Goal: Find specific page/section: Find specific page/section

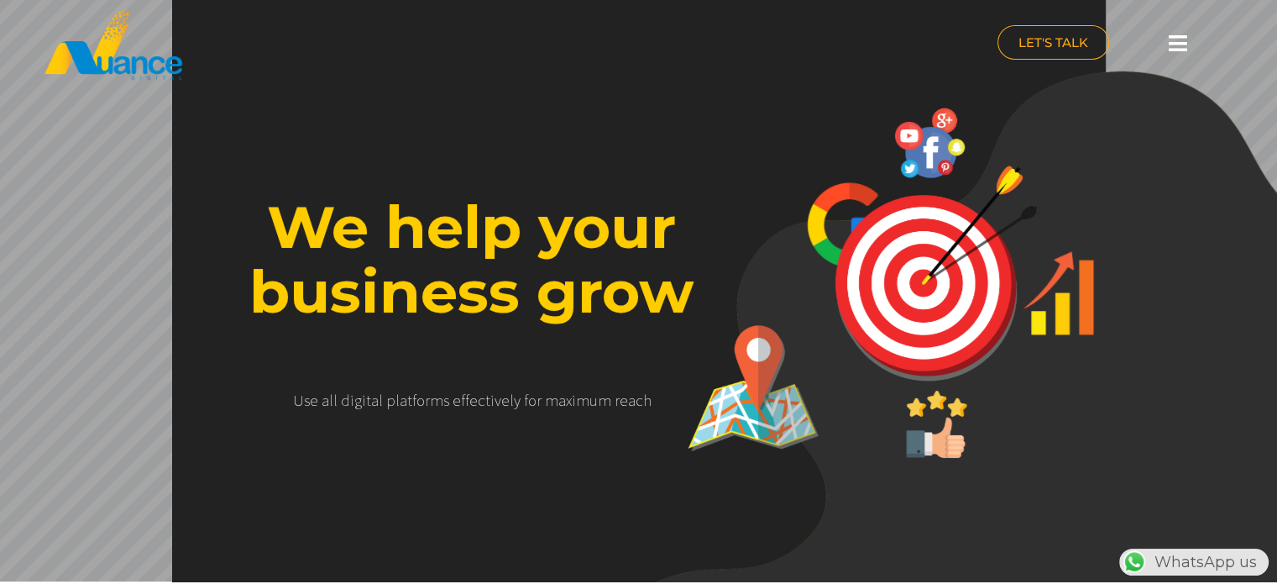
click at [1182, 39] on icon at bounding box center [1178, 43] width 18 height 21
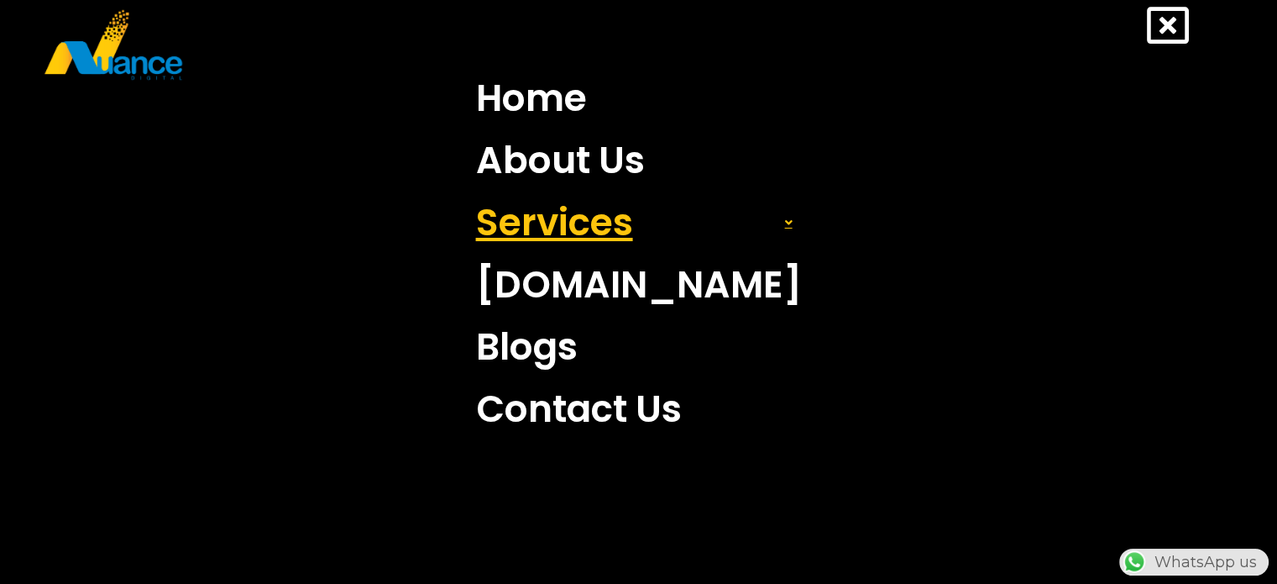
click at [715, 224] on link "Services" at bounding box center [639, 222] width 351 height 62
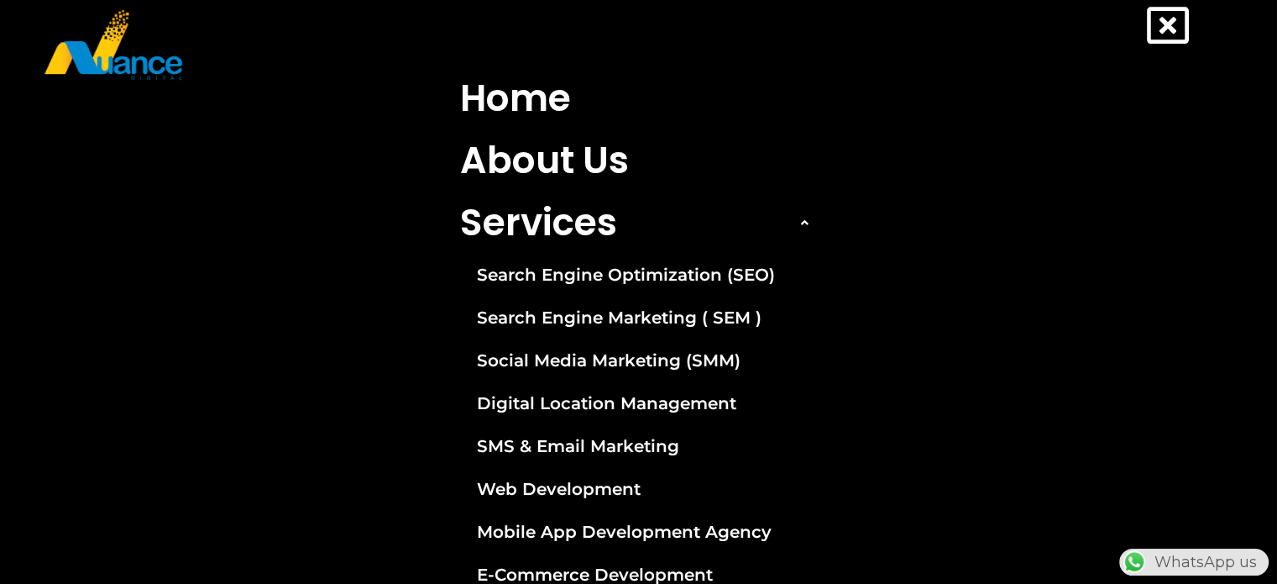
click at [1159, 23] on icon at bounding box center [1168, 25] width 42 height 42
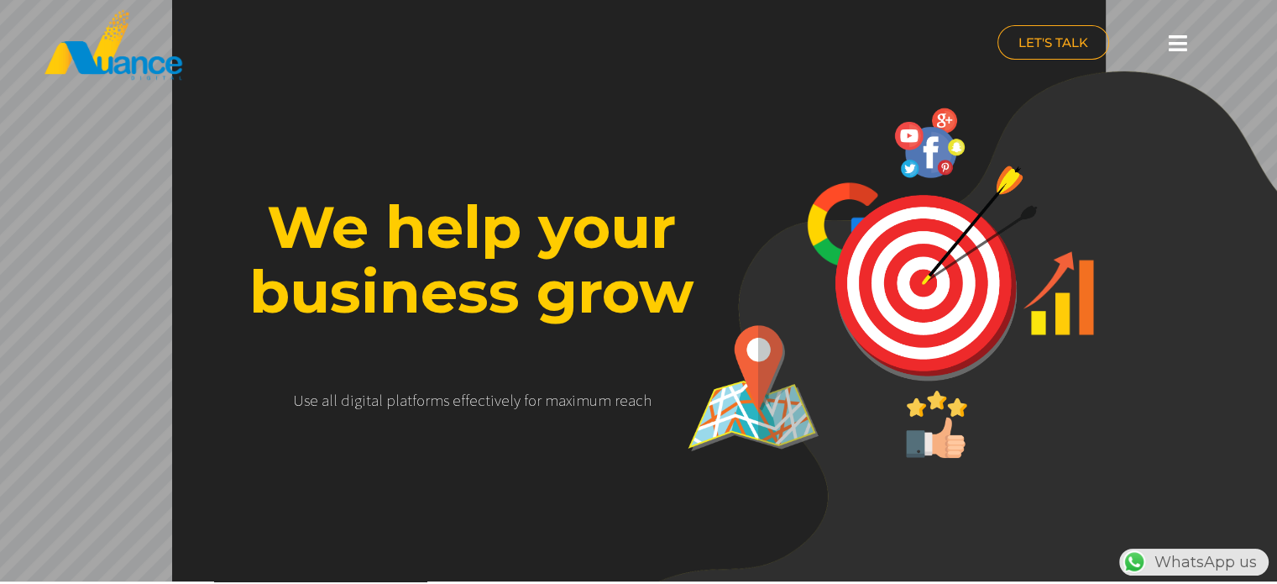
scroll to position [0, 442]
